Goal: Task Accomplishment & Management: Manage account settings

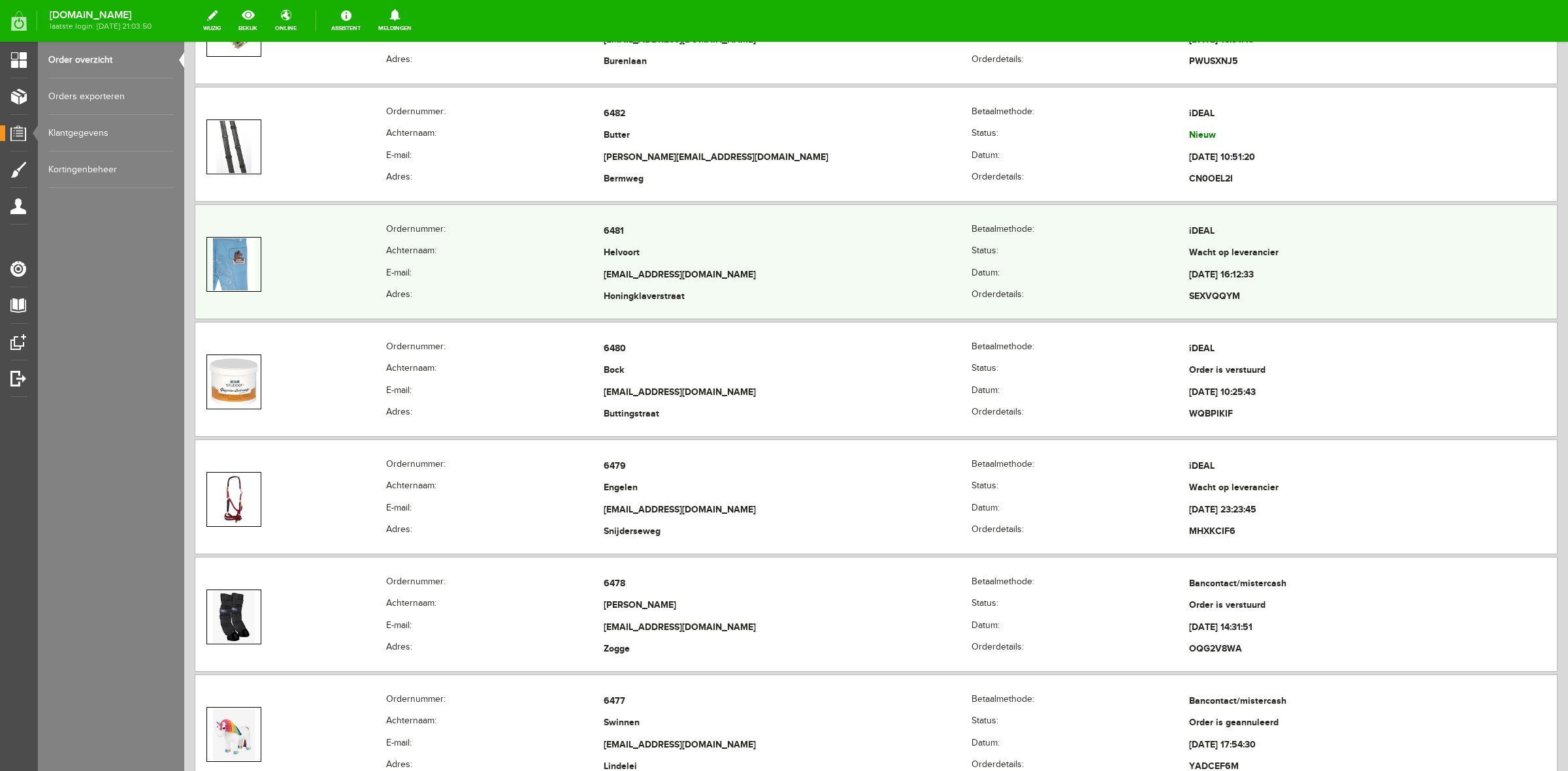
scroll to position [572, 0]
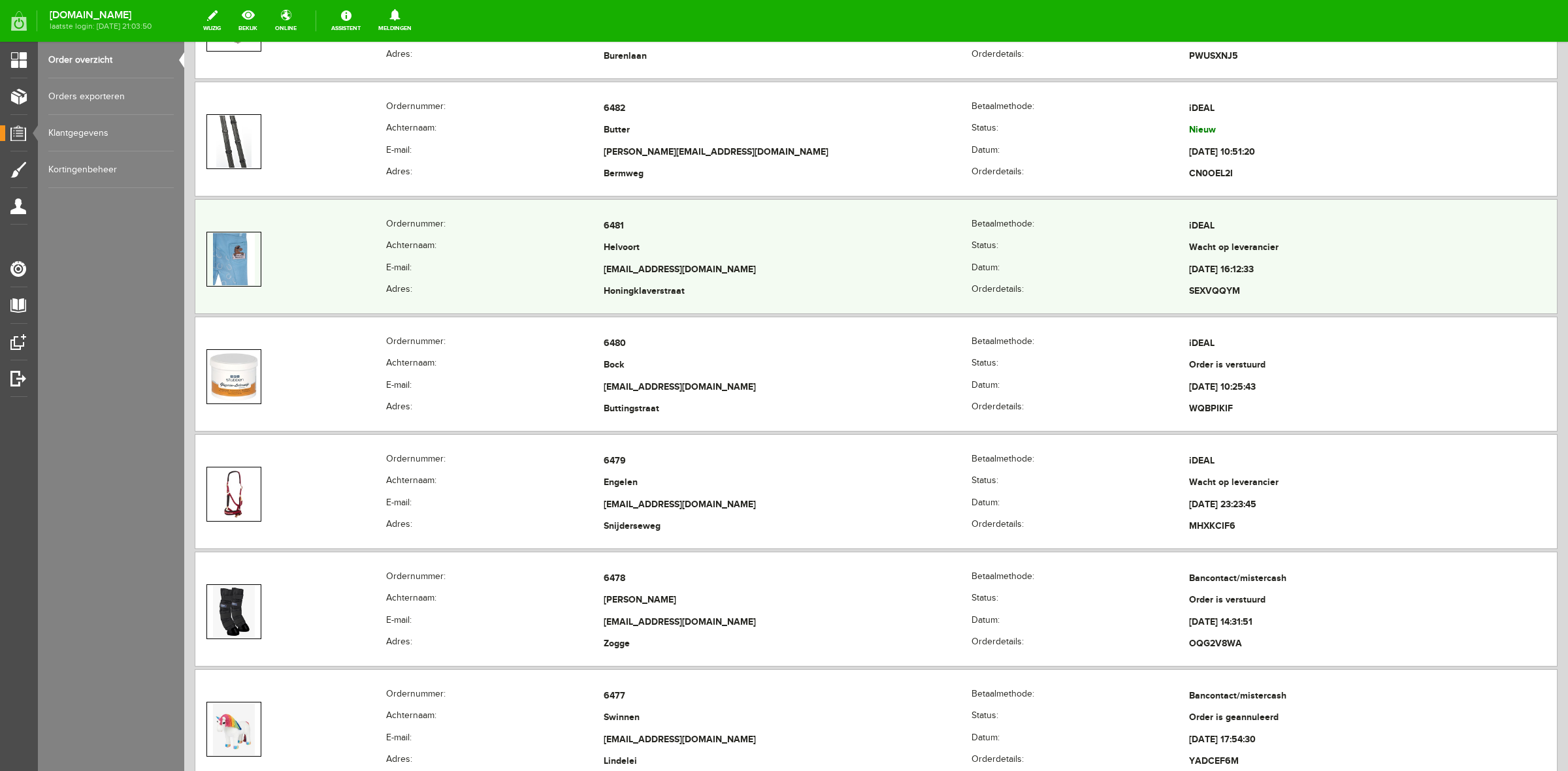
click at [535, 291] on th "Adres:" at bounding box center [494, 292] width 217 height 22
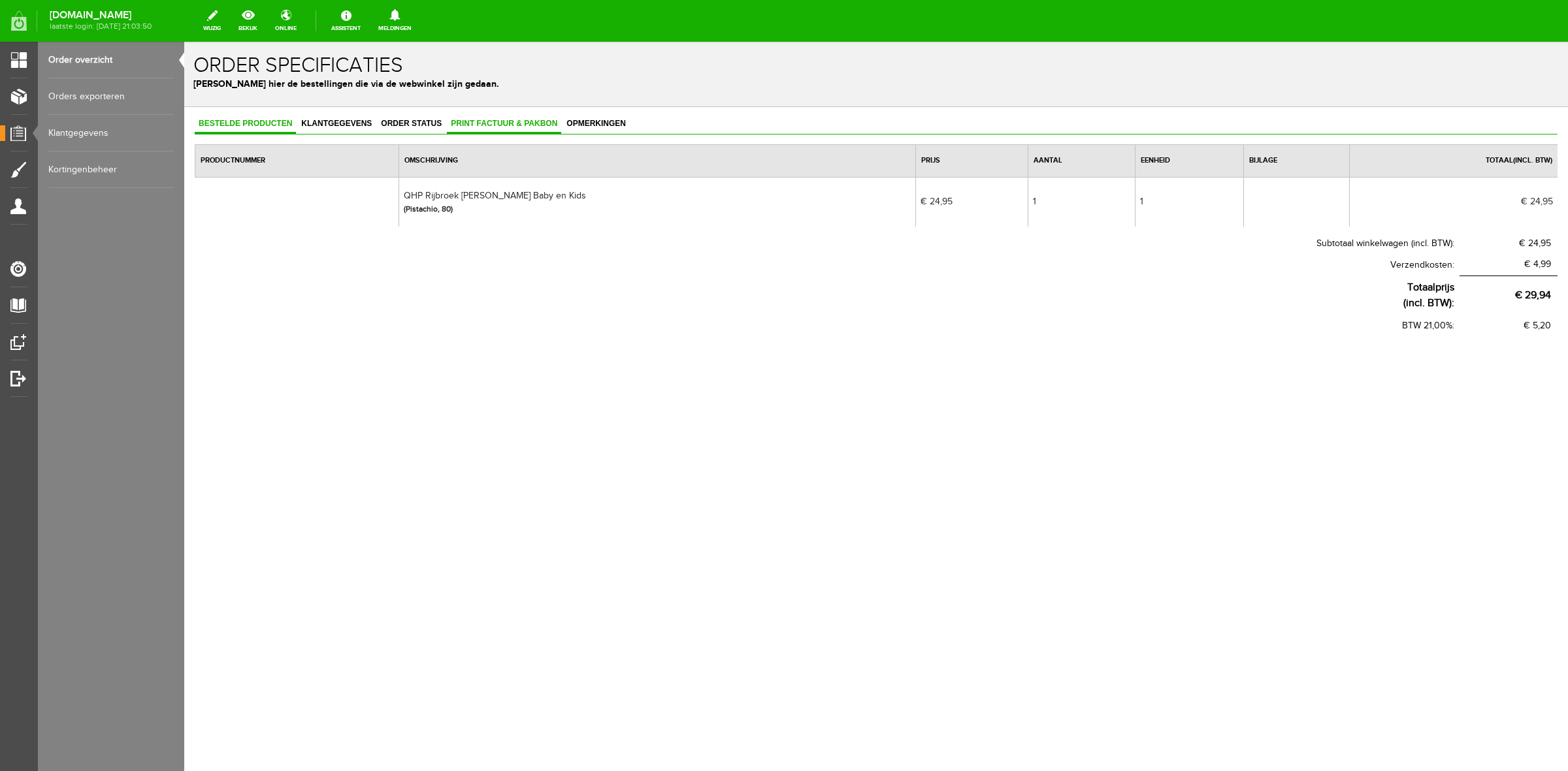
click at [524, 126] on span "Print factuur & pakbon" at bounding box center [503, 123] width 114 height 9
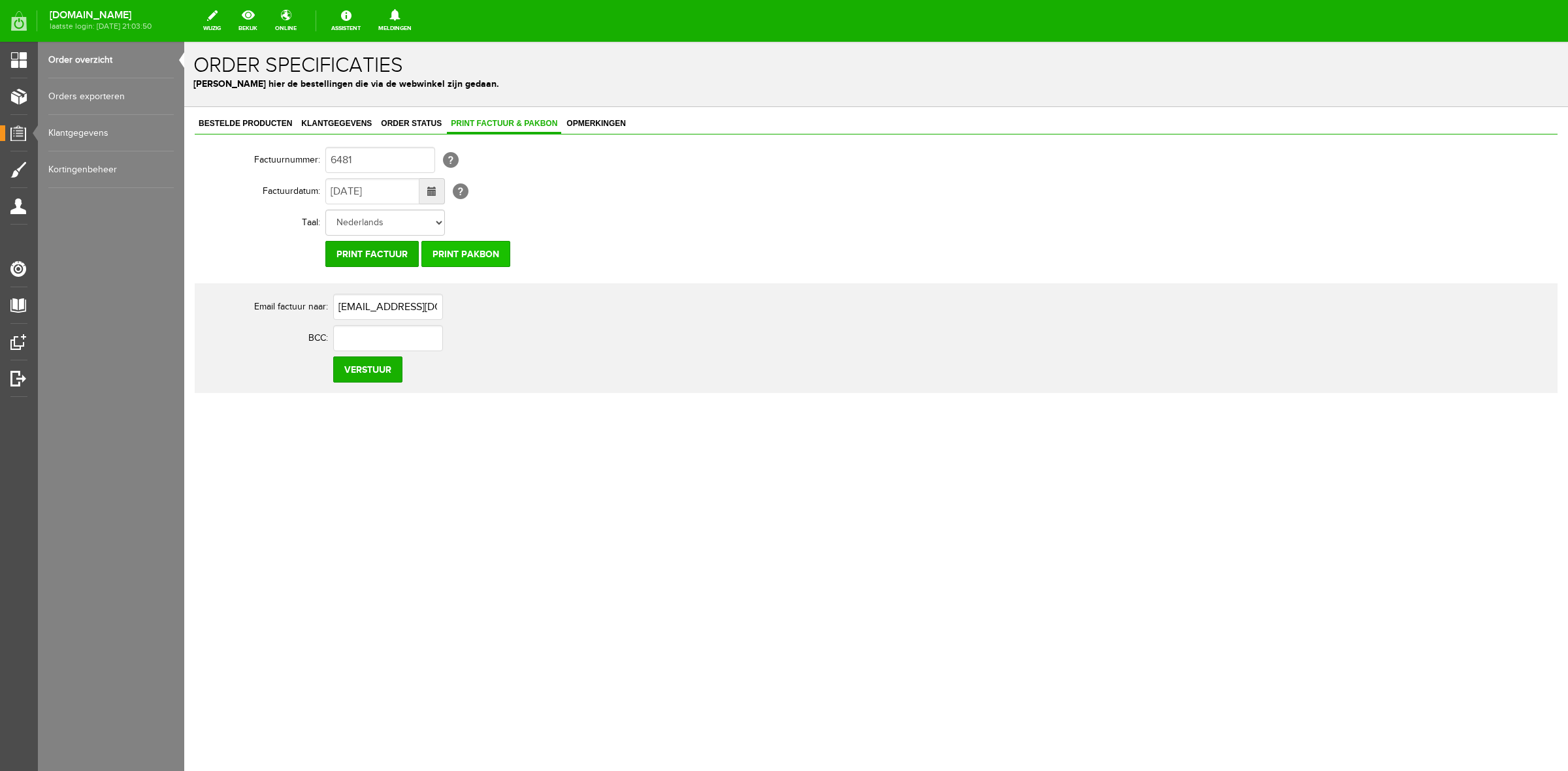
click at [477, 260] on input "Print pakbon" at bounding box center [465, 254] width 89 height 26
click at [324, 126] on span "Klantgegevens" at bounding box center [336, 123] width 79 height 9
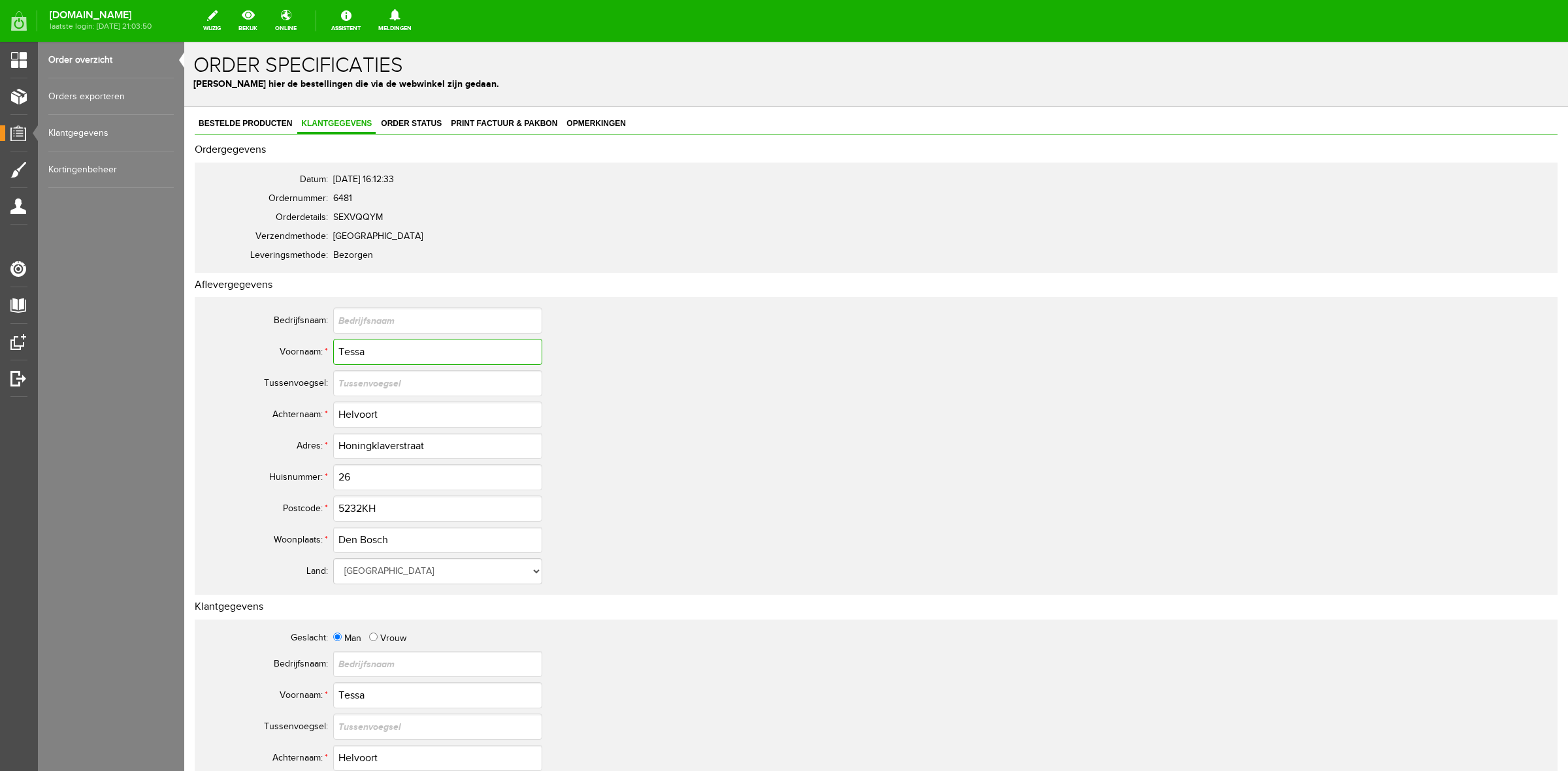
click at [354, 342] on input "Tessa" at bounding box center [438, 352] width 209 height 26
click at [351, 396] on td at bounding box center [581, 383] width 496 height 31
click at [351, 411] on input "Helvoort" at bounding box center [438, 415] width 209 height 26
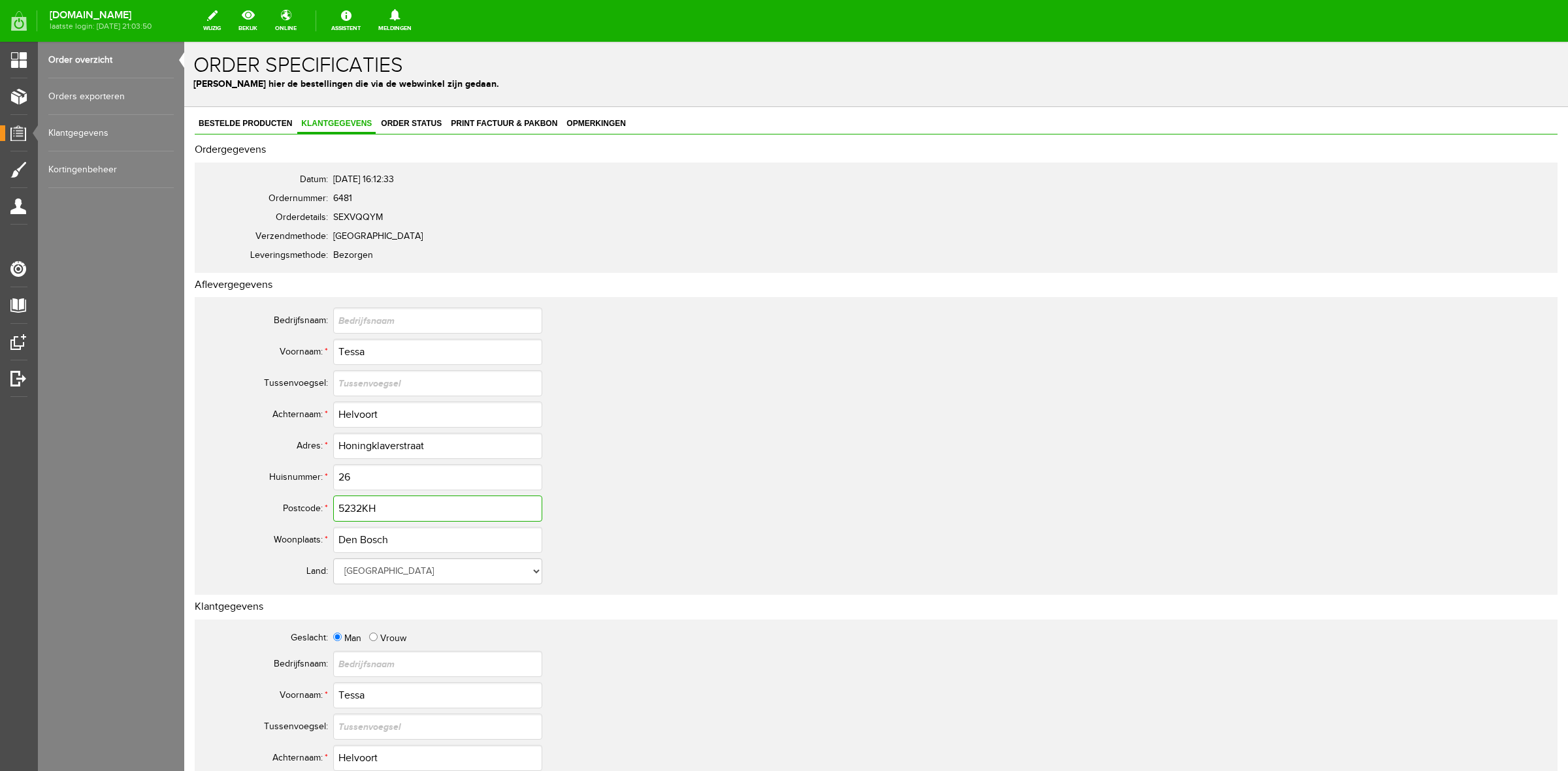
click at [343, 510] on input "5232KH" at bounding box center [438, 509] width 209 height 26
click at [446, 121] on div "Bestelde producten Klantgegevens Order status Print factuur & pakbon Opmerkingen" at bounding box center [875, 124] width 1362 height 19
click at [428, 122] on span "Order status" at bounding box center [410, 123] width 69 height 9
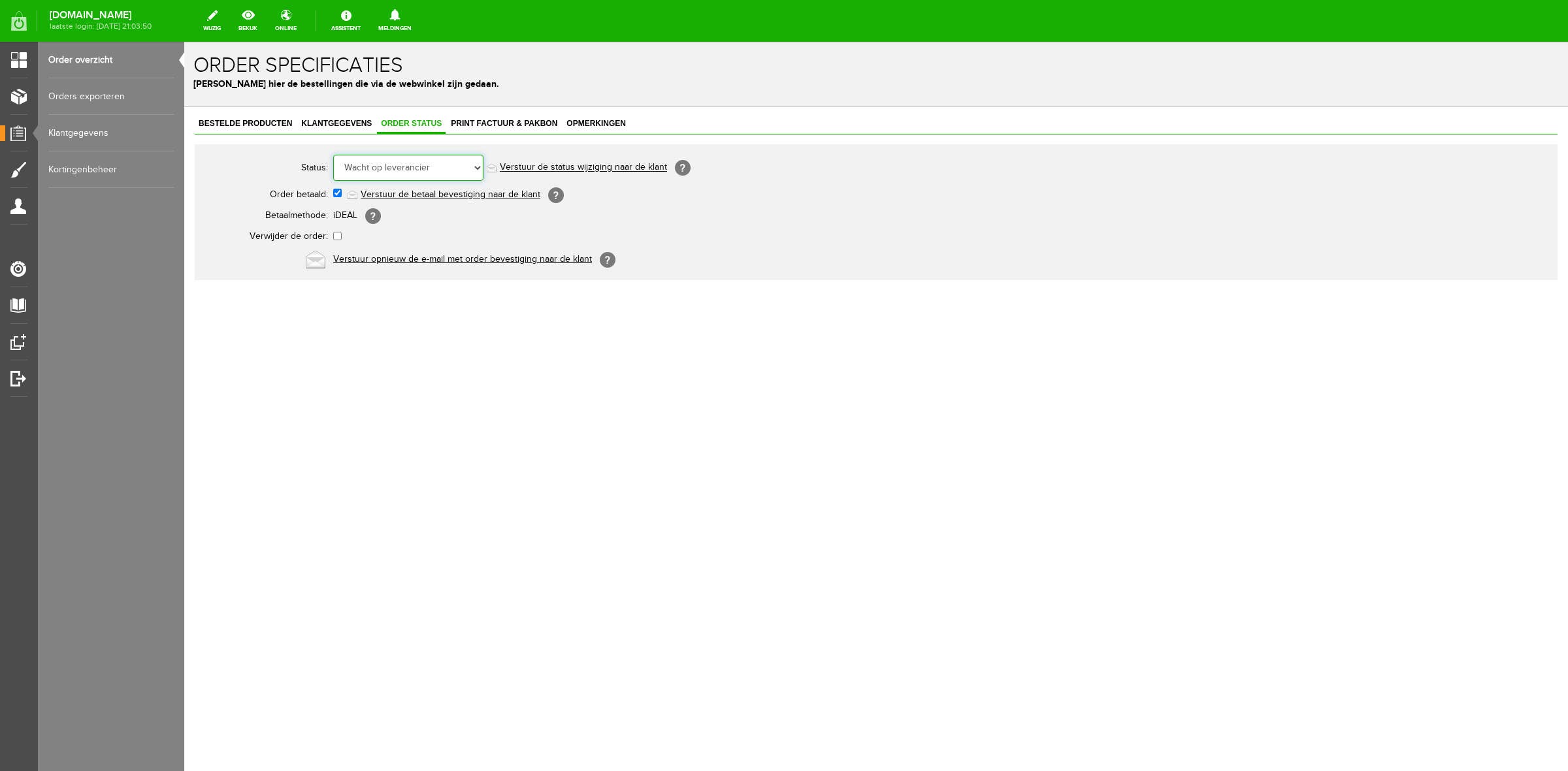
click at [480, 154] on select "Order niet afgerond Nieuw Order in behandeling Wacht op leverancier Wacht op be…" at bounding box center [408, 167] width 150 height 26
select select "5"
click at [334, 154] on select "Order niet afgerond Nieuw Order in behandeling Wacht op leverancier Wacht op be…" at bounding box center [408, 167] width 150 height 26
click at [615, 168] on link "Verstuur de status wijziging naar de klant" at bounding box center [583, 167] width 167 height 10
click at [122, 62] on link "Order overzicht" at bounding box center [111, 60] width 125 height 37
